Goal: Check status: Check status

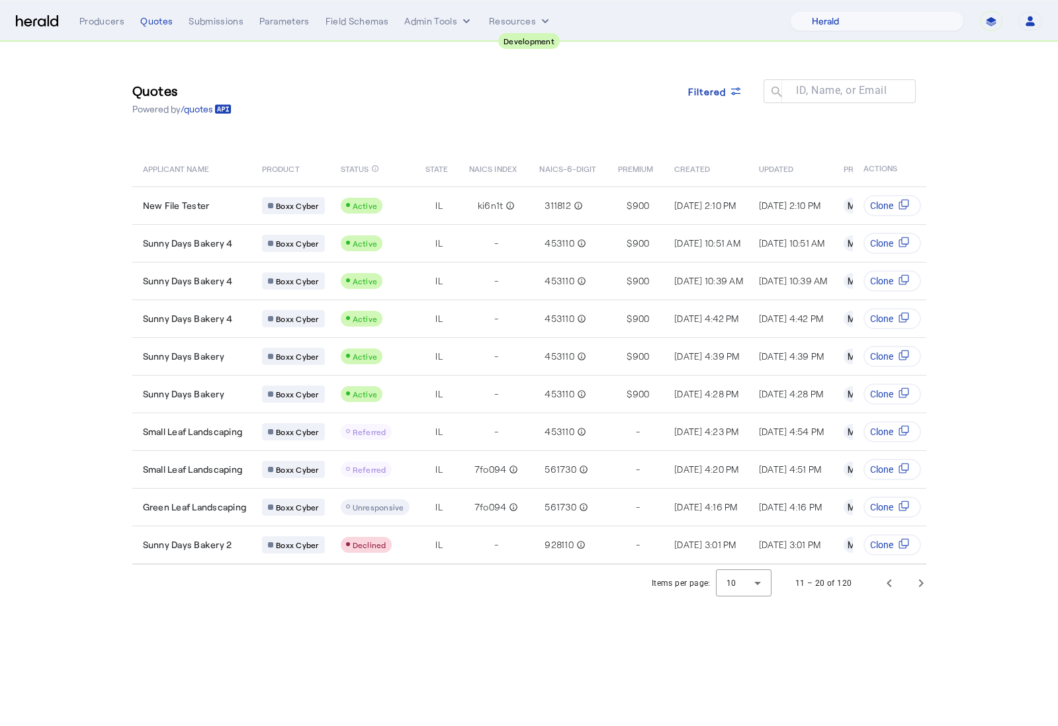
select select "pfm_2v8p_herald_api"
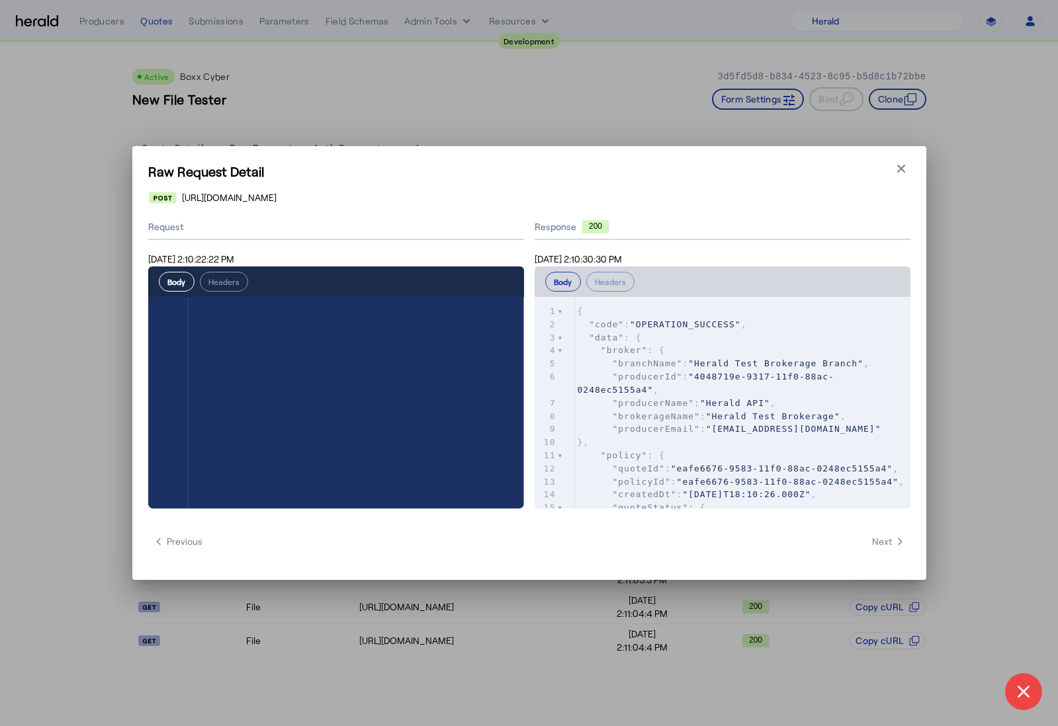
select select "pfm_2v8p_herald_api"
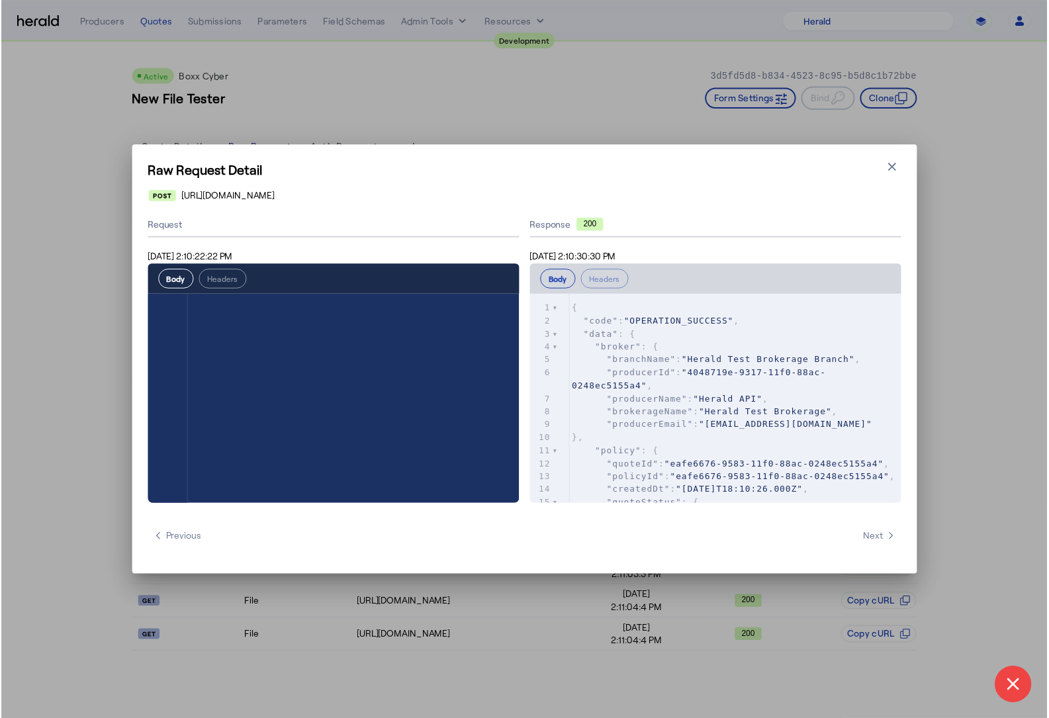
scroll to position [528, 0]
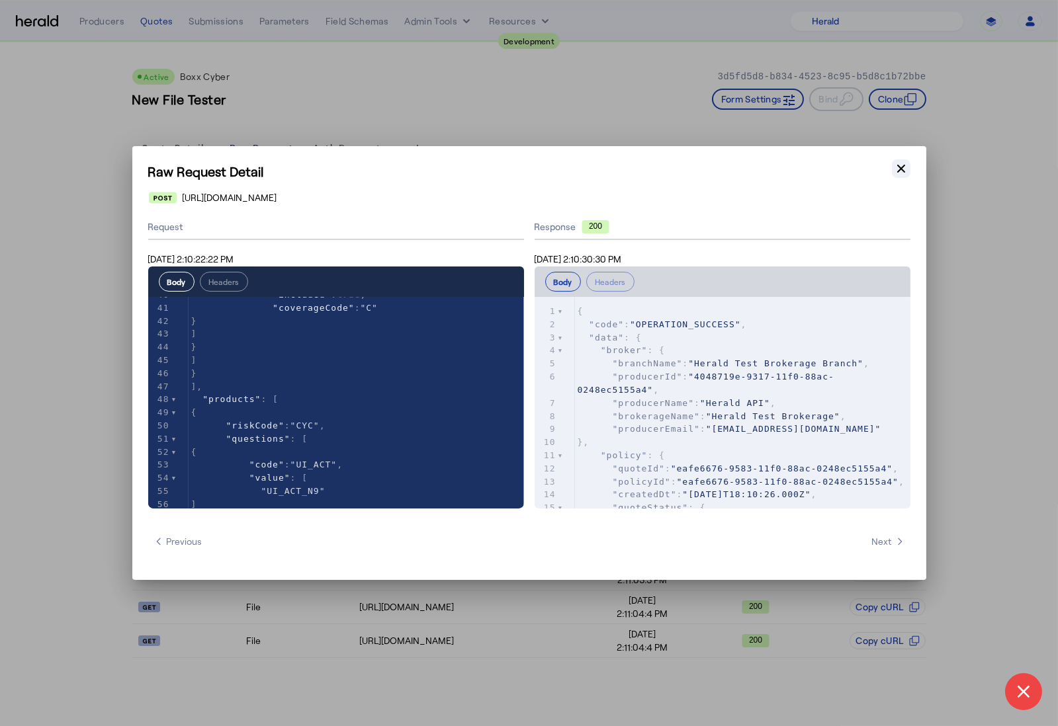
click at [903, 171] on icon "button" at bounding box center [901, 169] width 8 height 8
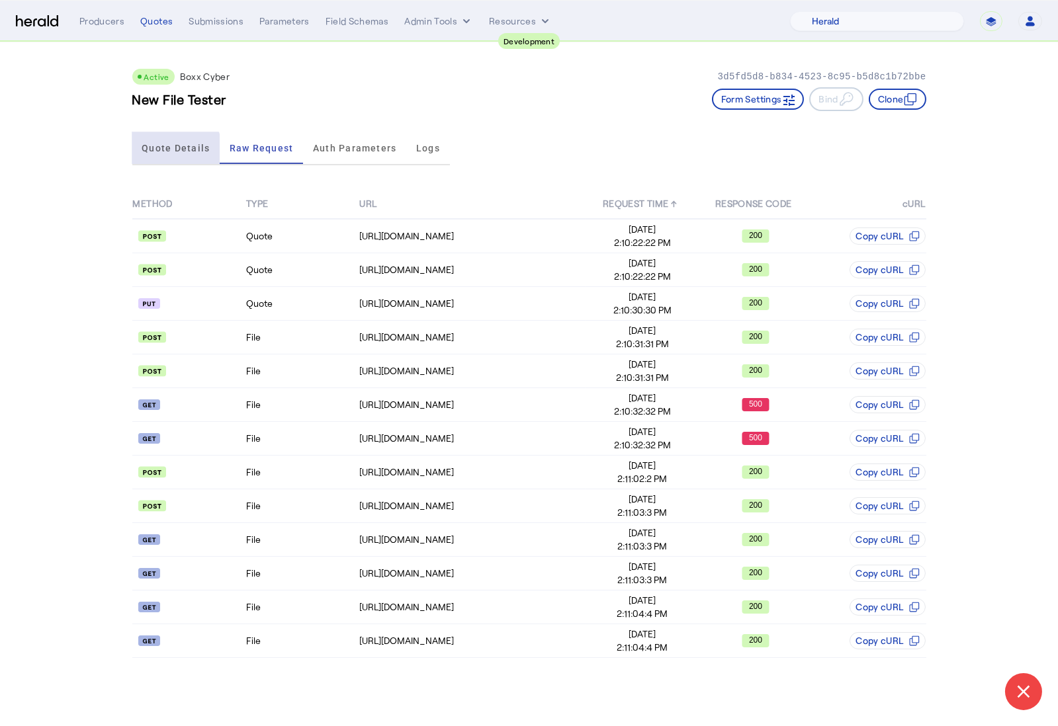
click at [169, 153] on span "Quote Details" at bounding box center [176, 148] width 68 height 32
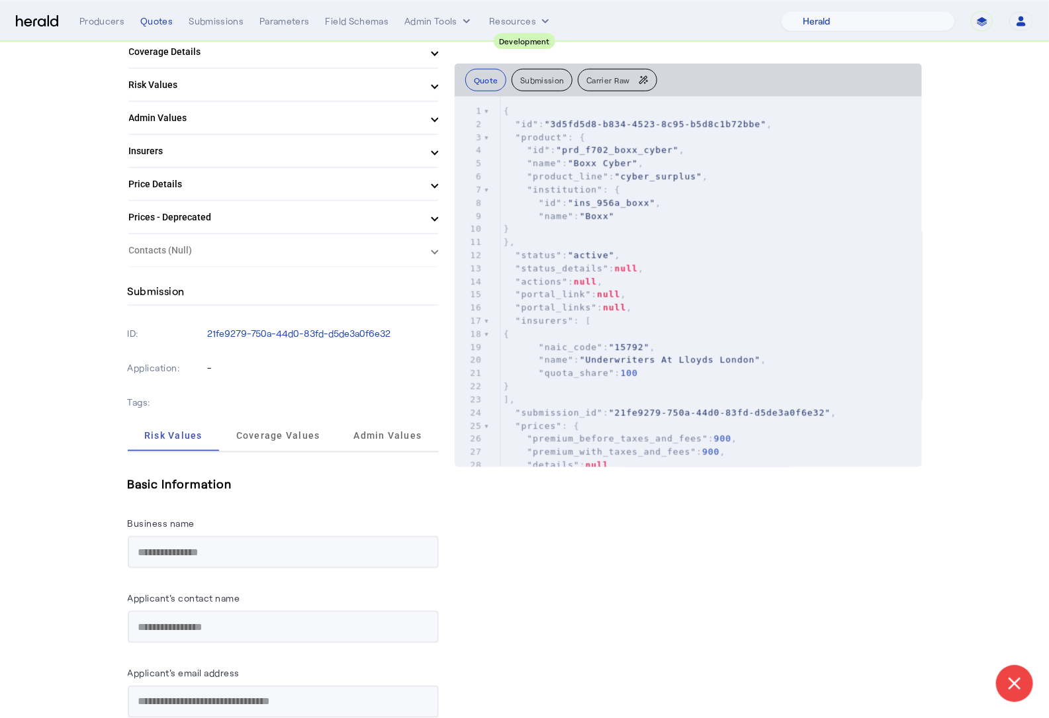
scroll to position [450, 0]
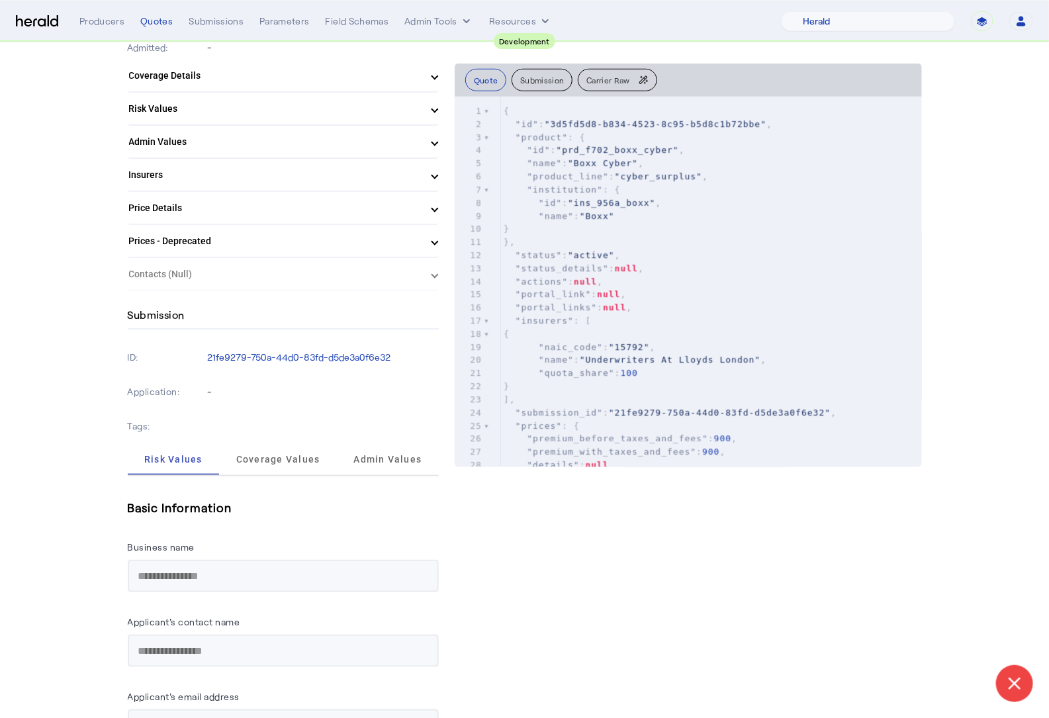
click at [229, 270] on herald-expansion-panel "Contacts (Null)" at bounding box center [283, 274] width 311 height 33
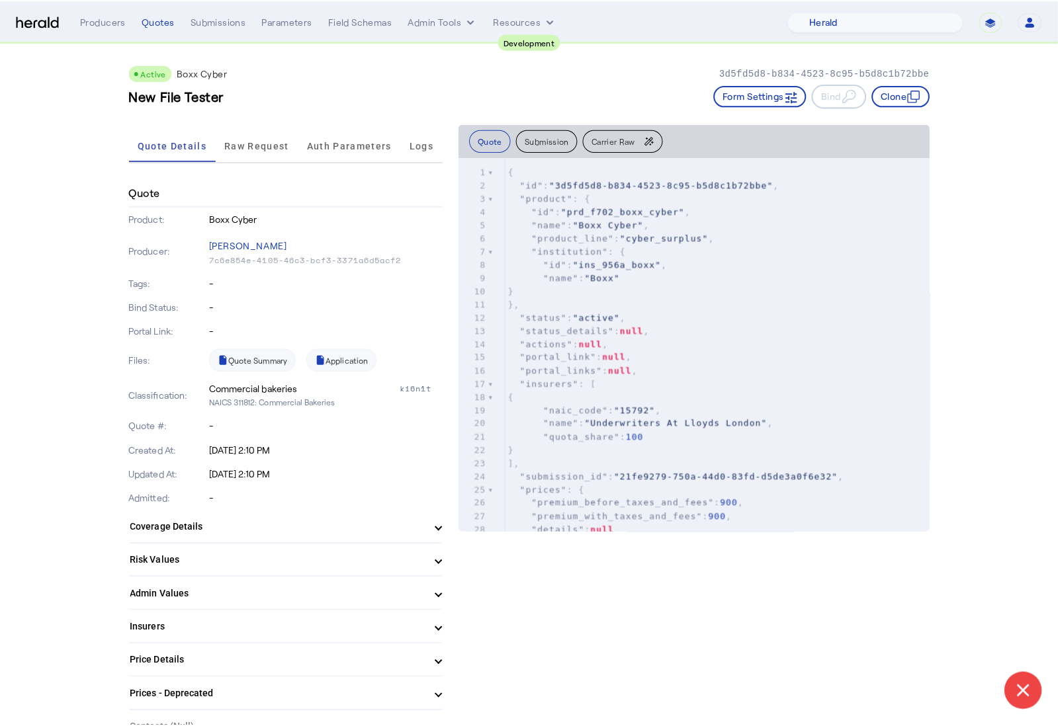
scroll to position [0, 0]
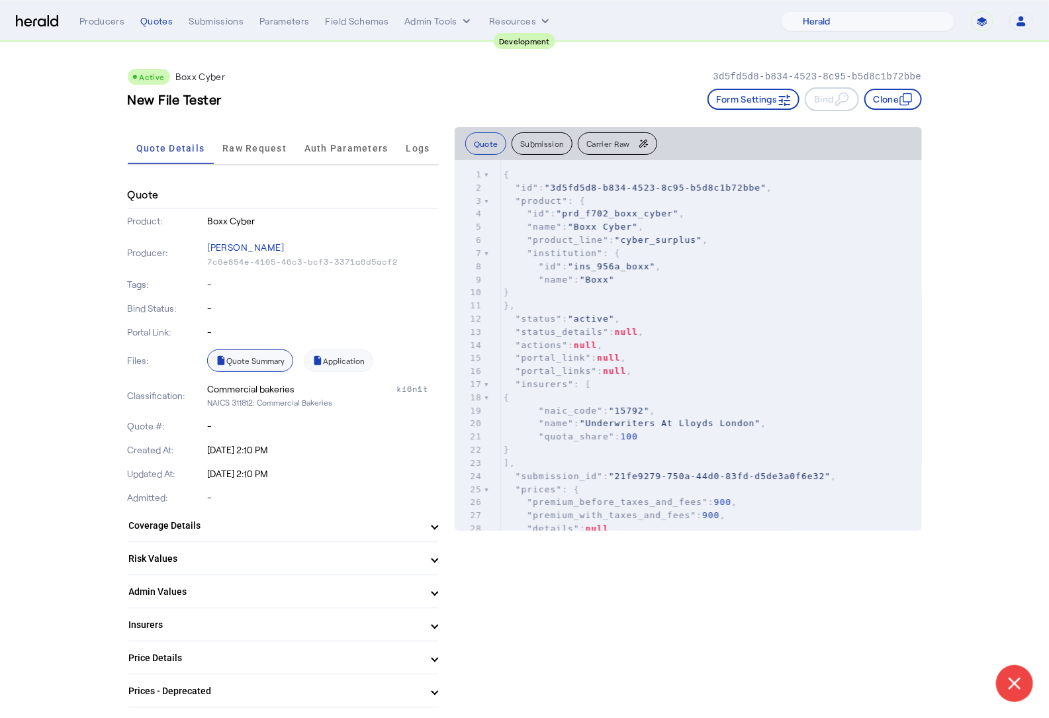
click at [257, 351] on link "Quote Summary" at bounding box center [250, 360] width 86 height 22
click at [253, 155] on span "Raw Request" at bounding box center [254, 148] width 64 height 32
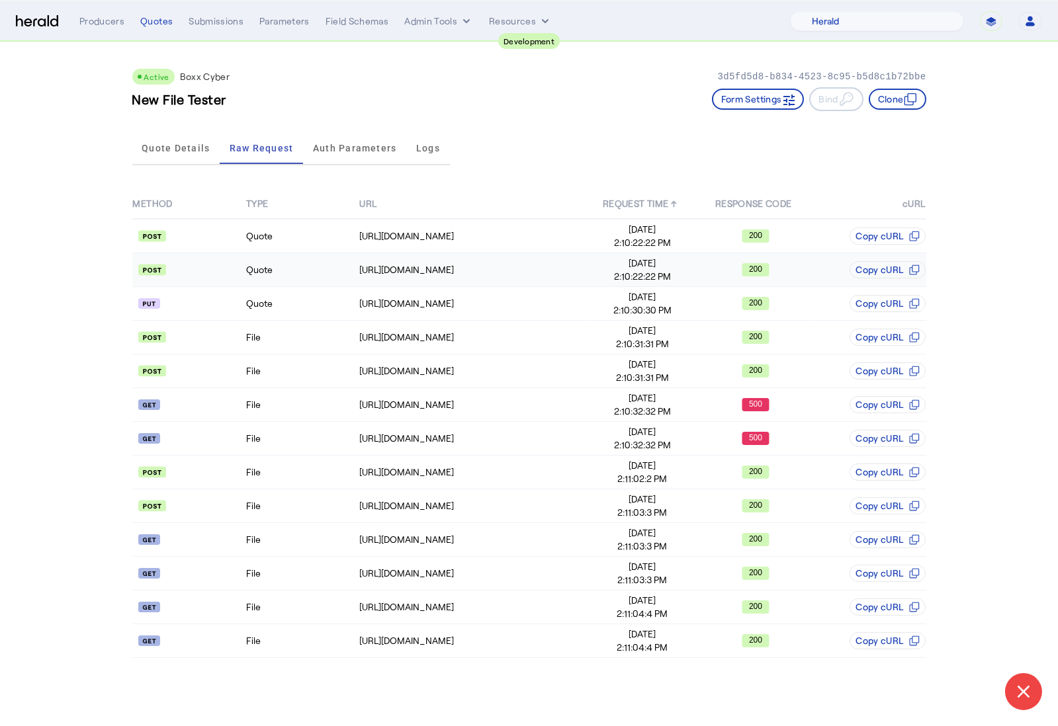
click at [275, 265] on td "Quote" at bounding box center [301, 270] width 113 height 34
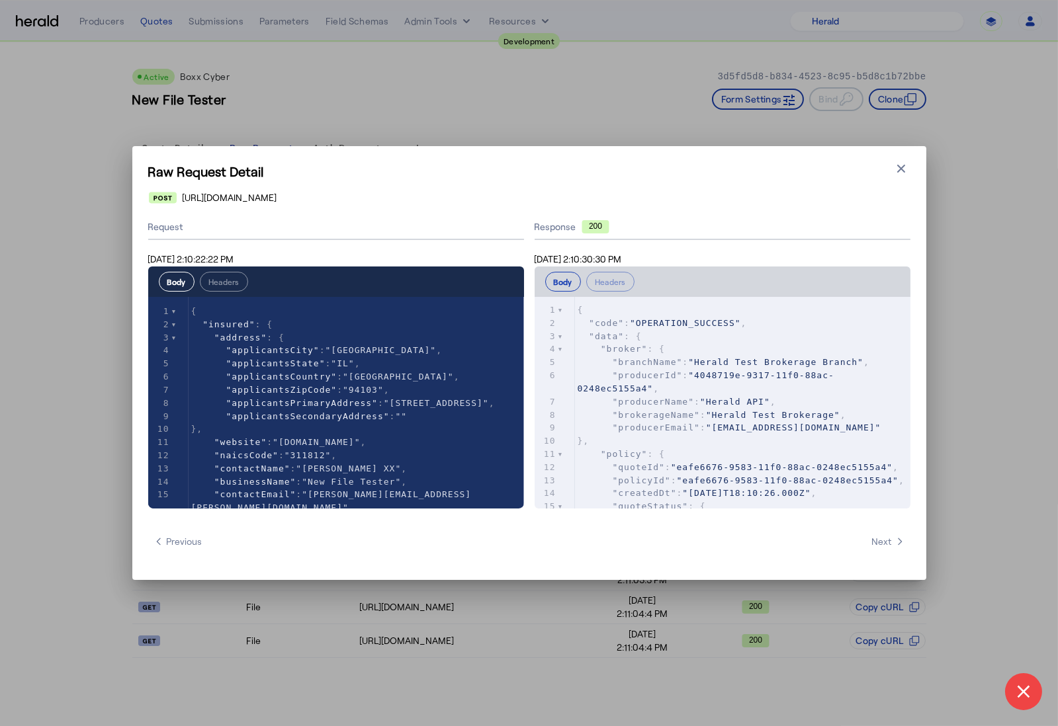
scroll to position [2, 0]
type textarea "**********"
drag, startPoint x: 684, startPoint y: 466, endPoint x: 646, endPoint y: 480, distance: 40.4
click at [671, 472] on span ""eafe6676-9583-11f0-88ac-0248ec5155a4"" at bounding box center [782, 467] width 222 height 10
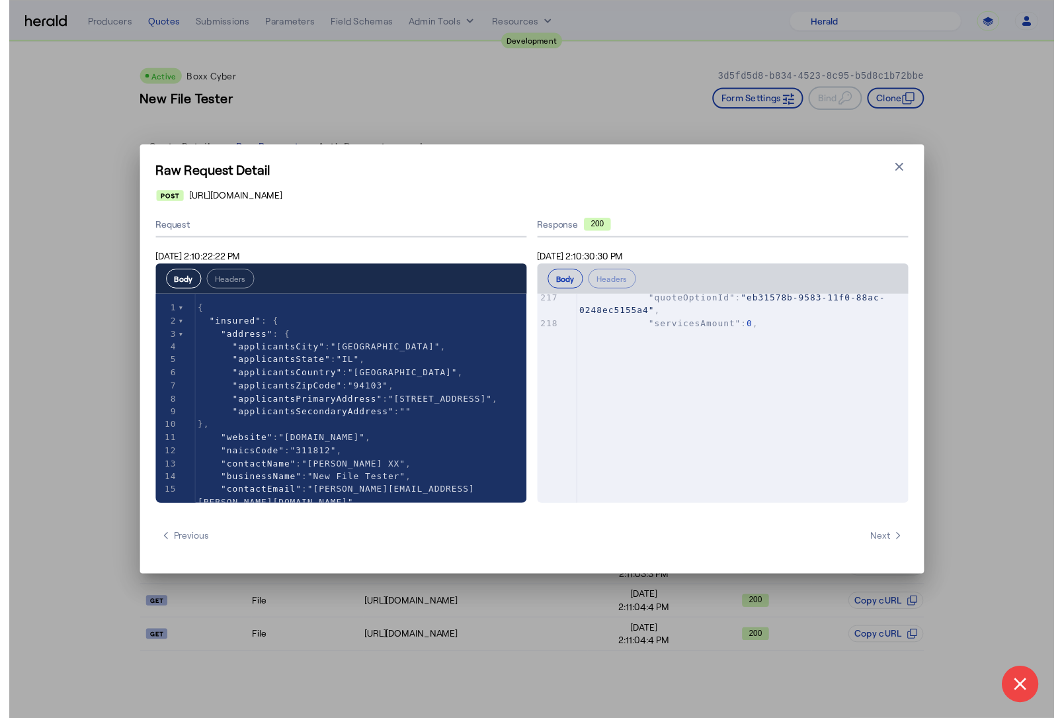
scroll to position [3317, 0]
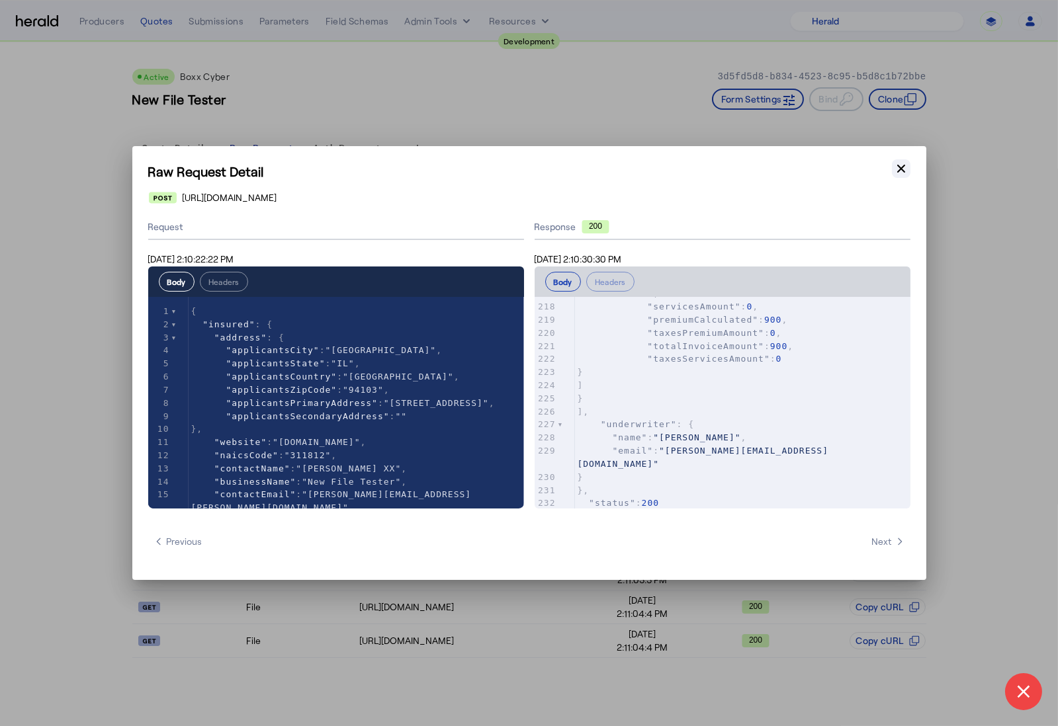
click at [904, 167] on icon "button" at bounding box center [900, 168] width 13 height 13
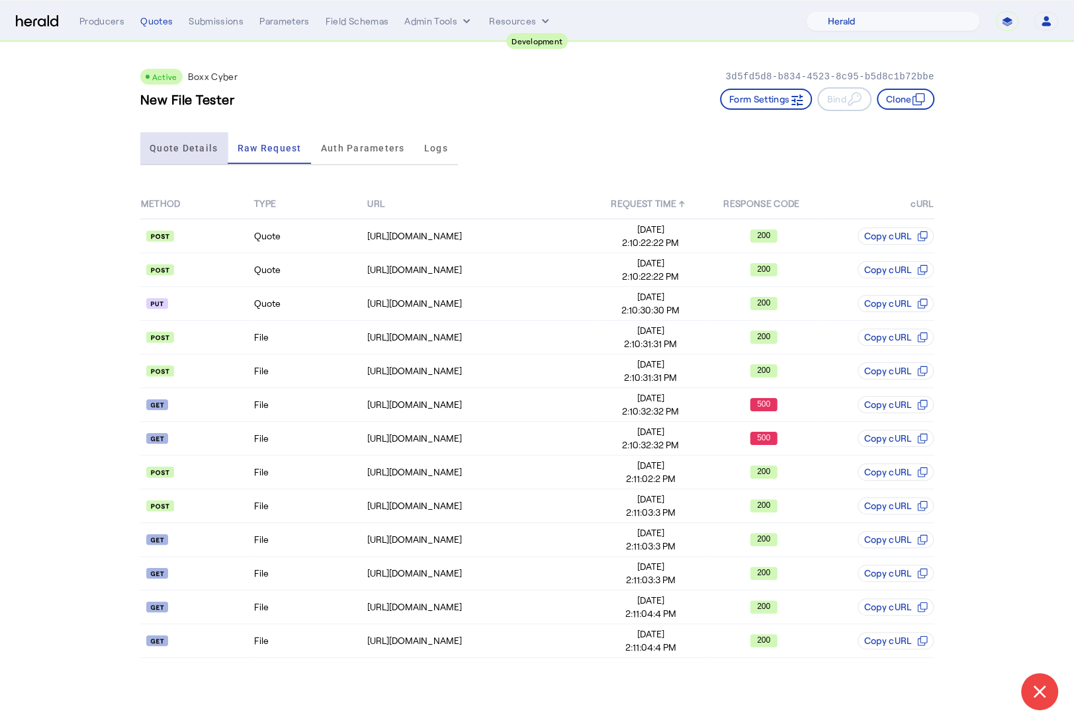
click at [214, 146] on span "Quote Details" at bounding box center [184, 148] width 68 height 9
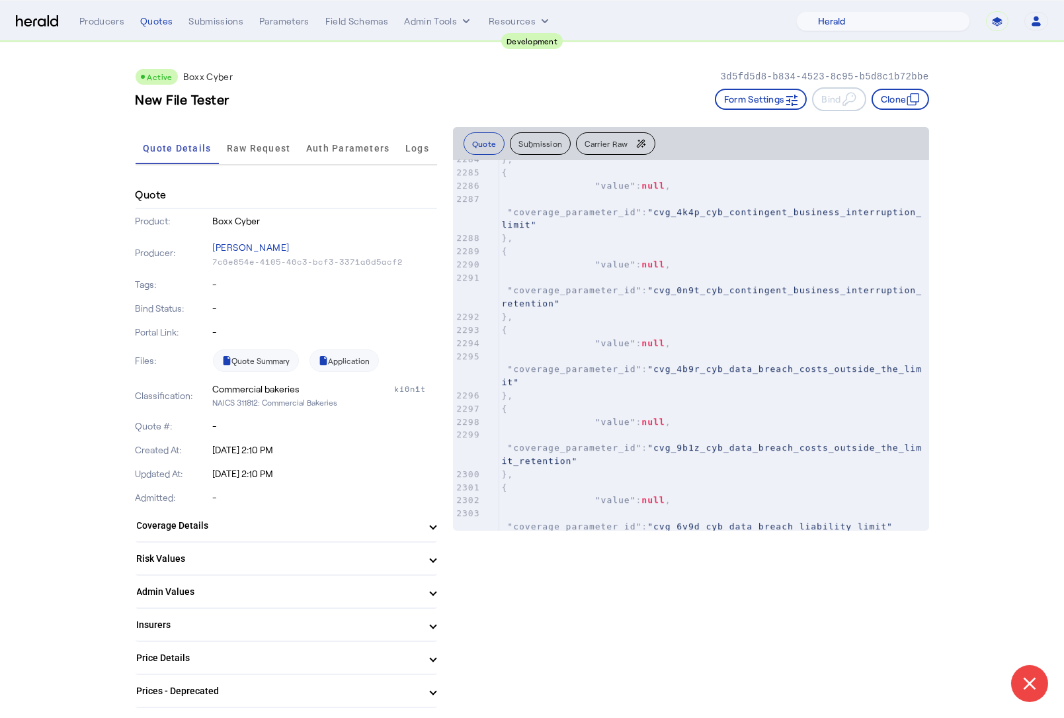
scroll to position [32656, 0]
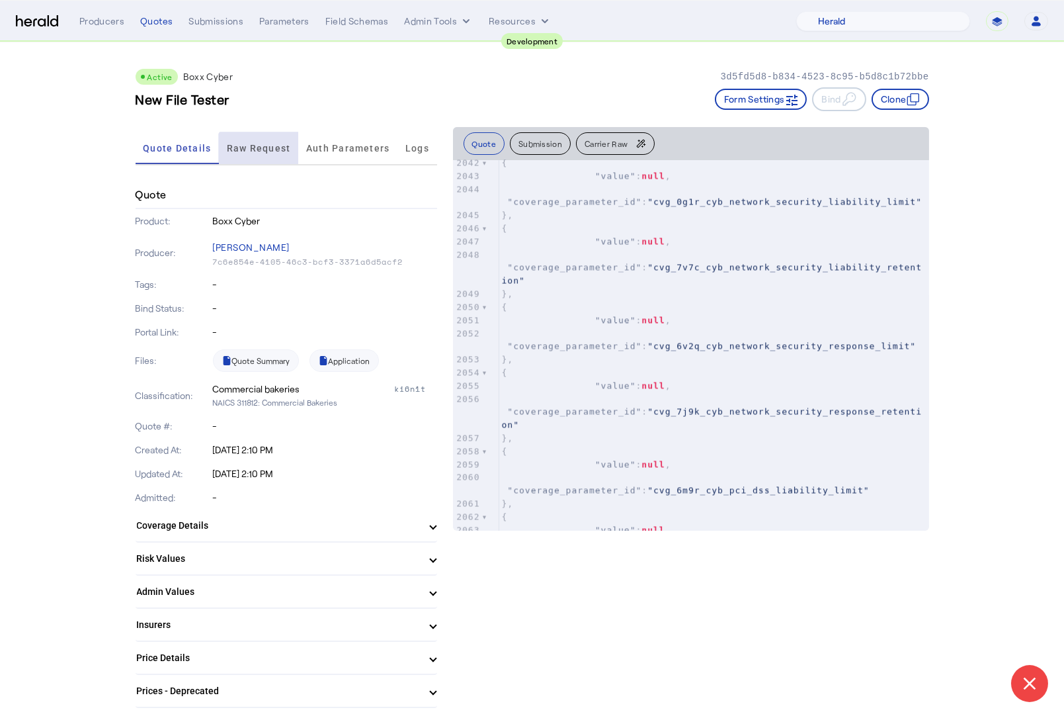
click at [268, 161] on span "Raw Request" at bounding box center [259, 148] width 64 height 32
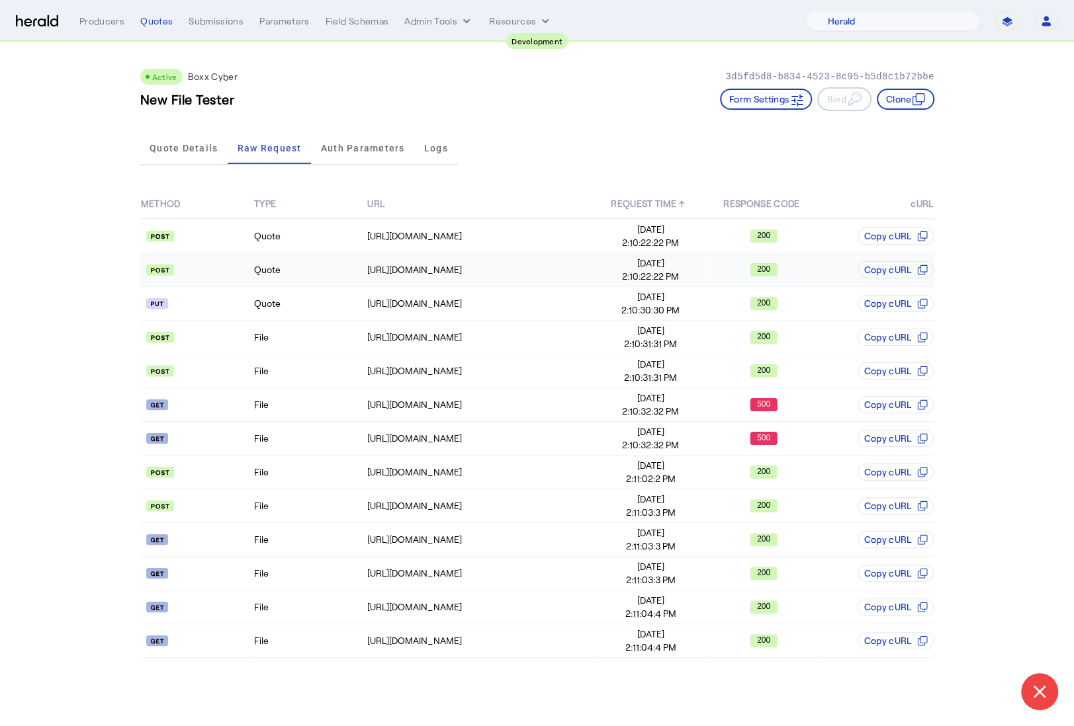
click at [309, 267] on td "Quote" at bounding box center [309, 270] width 113 height 34
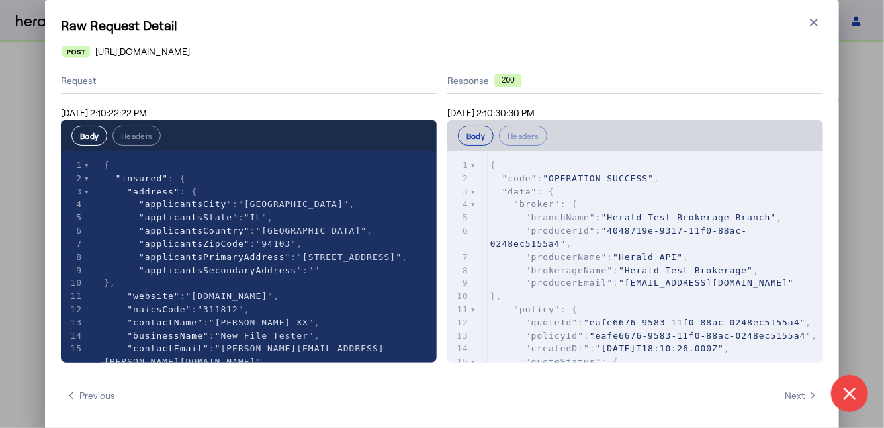
scroll to position [1, 0]
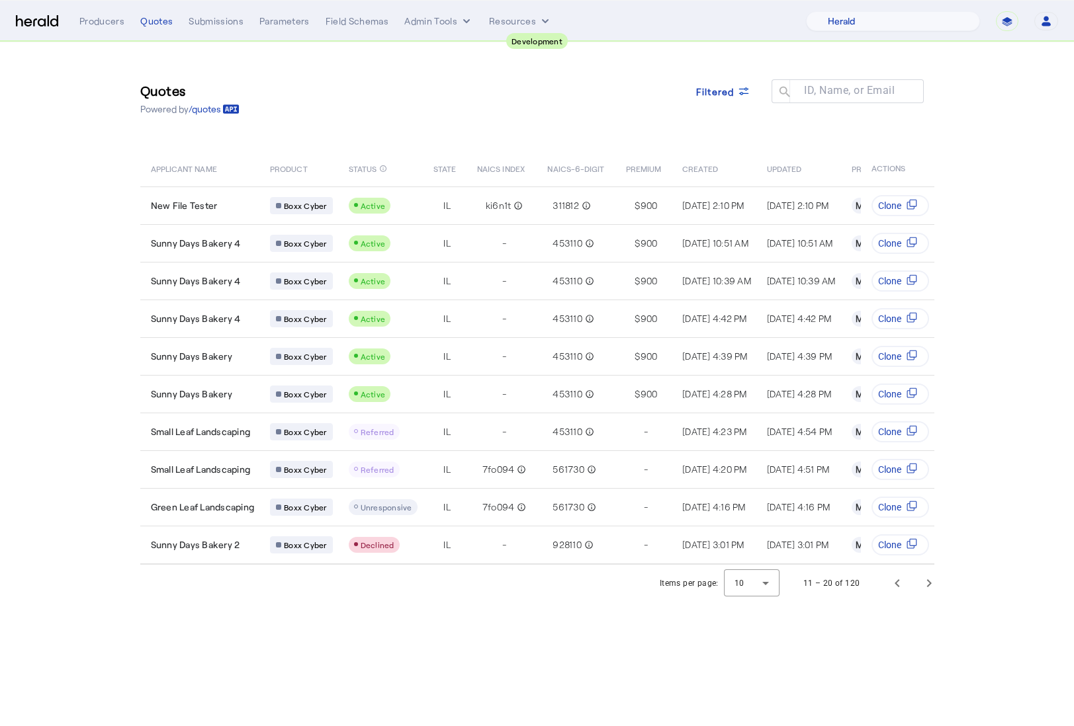
select select "pfm_2v8p_herald_api"
